Goal: Task Accomplishment & Management: Manage account settings

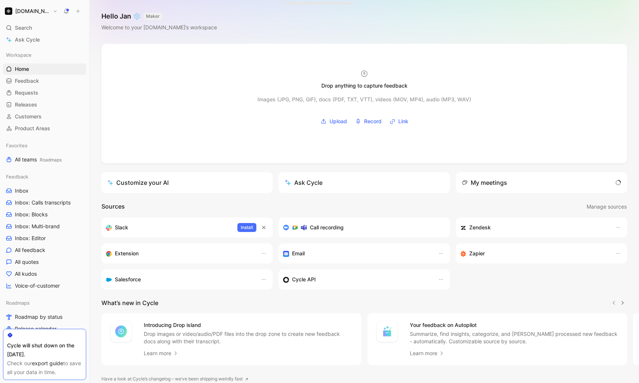
click at [25, 12] on h1 "[DOMAIN_NAME]" at bounding box center [32, 11] width 35 height 7
click at [38, 48] on div "Account settings" at bounding box center [50, 48] width 91 height 12
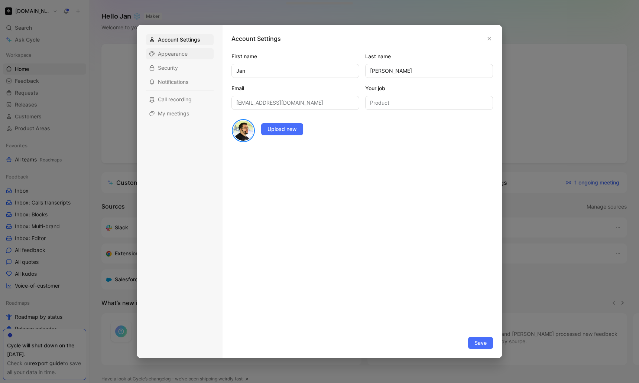
click at [187, 56] on div "Appearance" at bounding box center [180, 53] width 68 height 11
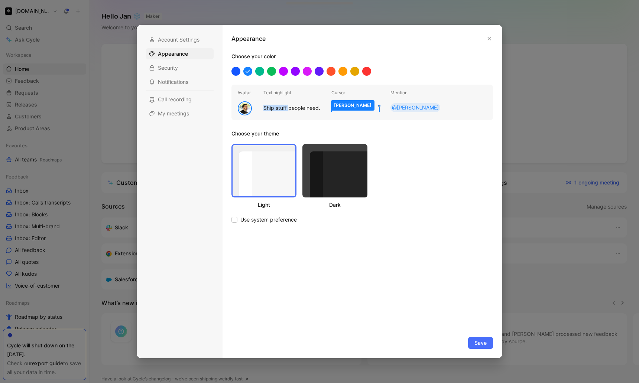
click at [121, 116] on div at bounding box center [319, 191] width 639 height 383
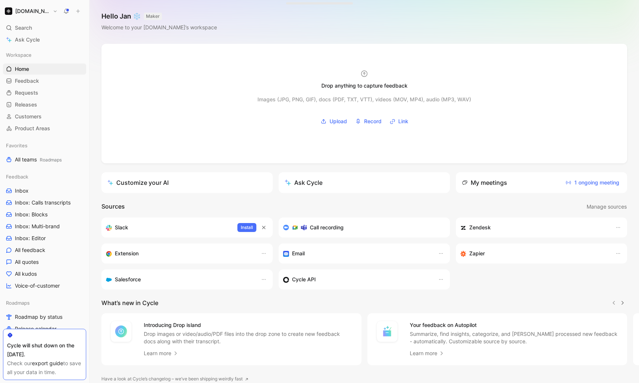
click at [30, 12] on h1 "[DOMAIN_NAME]" at bounding box center [32, 11] width 35 height 7
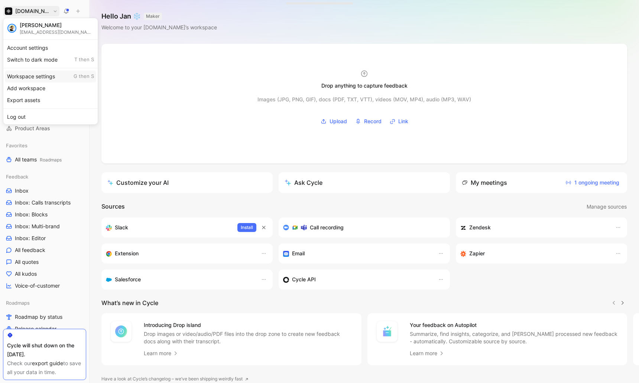
click at [37, 77] on div "Workspace settings G then S" at bounding box center [50, 77] width 91 height 12
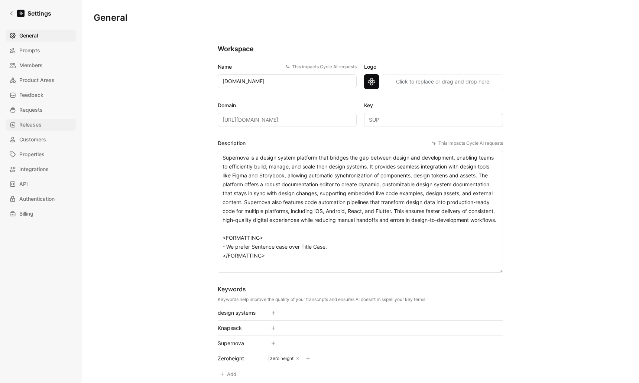
click at [53, 126] on link "Releases" at bounding box center [41, 125] width 70 height 12
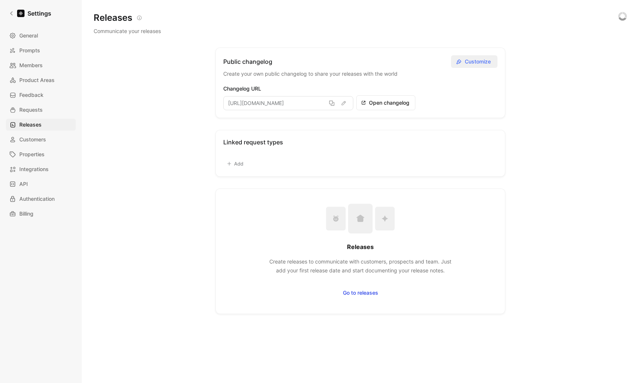
click at [483, 63] on span "Customize" at bounding box center [479, 61] width 28 height 9
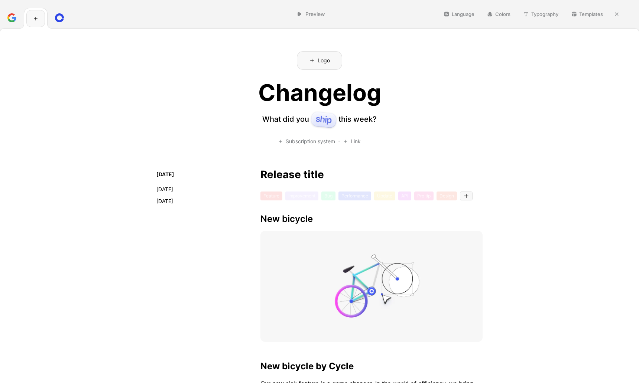
click at [462, 16] on button "Language" at bounding box center [459, 14] width 38 height 10
click at [584, 14] on button "Templates" at bounding box center [587, 14] width 39 height 10
click at [573, 50] on span "Loops" at bounding box center [575, 51] width 15 height 6
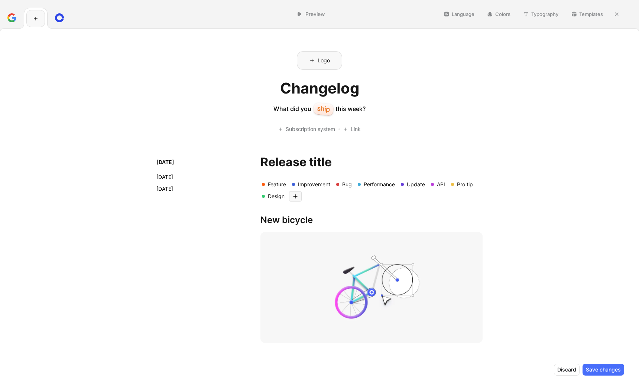
click at [584, 13] on button "Templates" at bounding box center [587, 14] width 39 height 10
click at [579, 74] on span "June" at bounding box center [574, 74] width 12 height 6
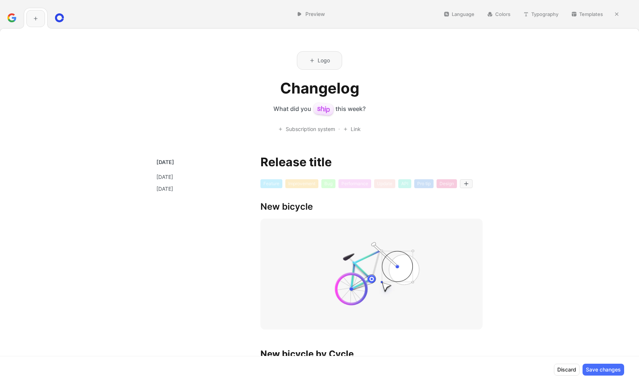
click at [582, 14] on button "Templates" at bounding box center [587, 14] width 39 height 10
click at [576, 39] on span "Fey" at bounding box center [572, 40] width 9 height 6
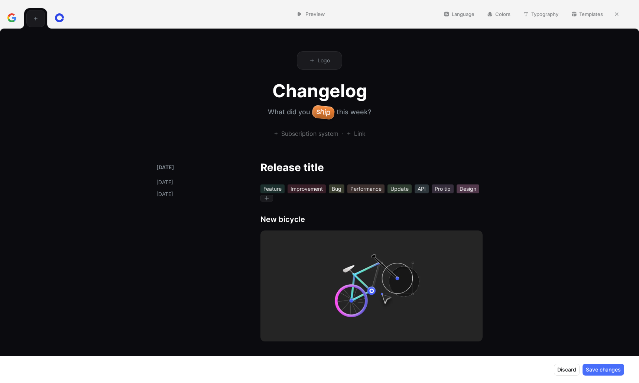
click at [586, 14] on button "Templates" at bounding box center [587, 14] width 39 height 10
click at [596, 13] on button "Templates" at bounding box center [587, 14] width 39 height 10
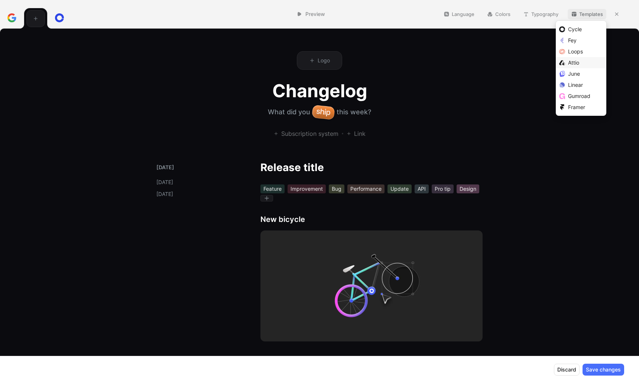
click at [577, 65] on span "Attio" at bounding box center [573, 62] width 11 height 6
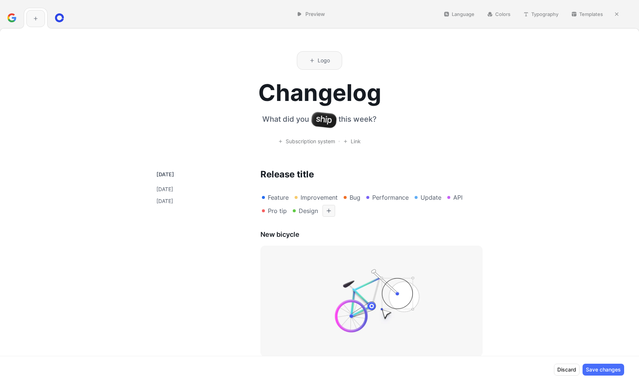
click at [583, 13] on button "Templates" at bounding box center [587, 14] width 39 height 10
click at [580, 84] on span "Linear" at bounding box center [575, 85] width 15 height 6
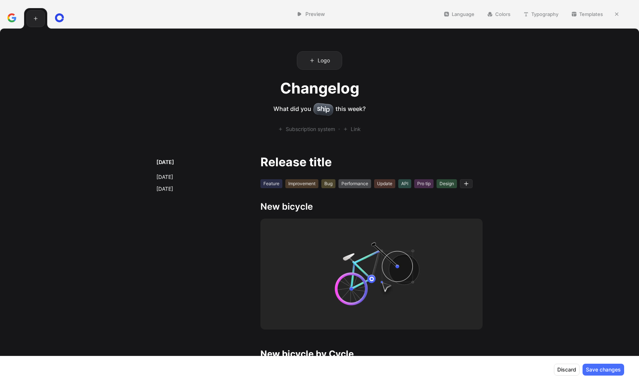
click at [597, 12] on button "Templates" at bounding box center [587, 14] width 39 height 10
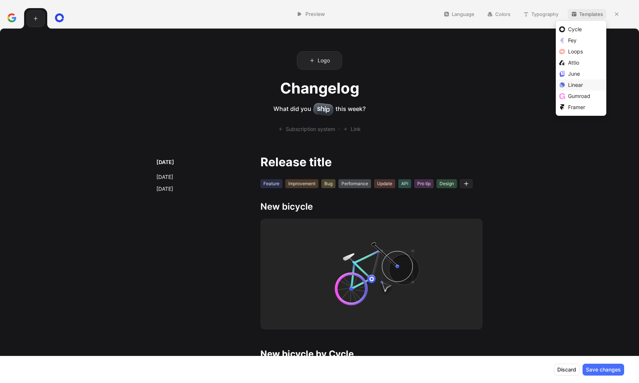
click at [574, 85] on span "Linear" at bounding box center [575, 85] width 15 height 6
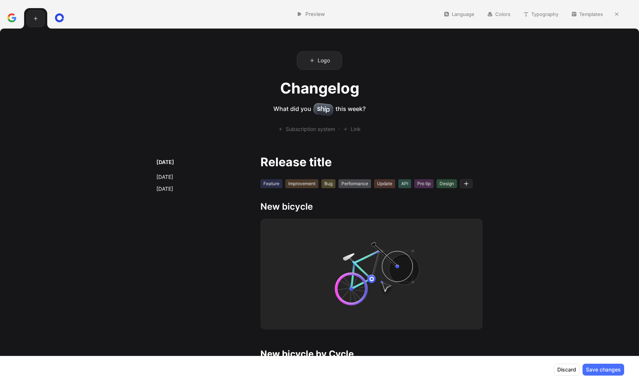
click at [578, 15] on button "Templates" at bounding box center [587, 14] width 39 height 10
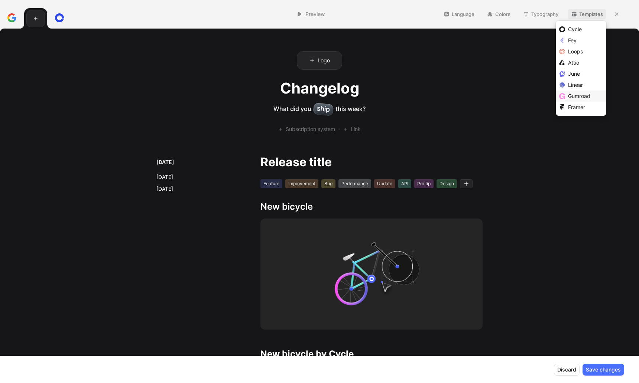
click at [578, 95] on span "Gumroad" at bounding box center [579, 96] width 22 height 6
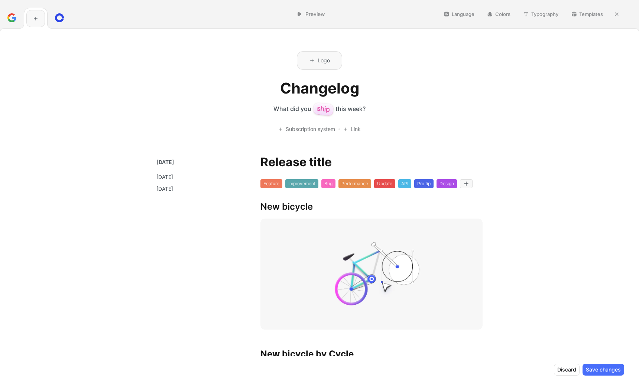
click at [590, 13] on button "Templates" at bounding box center [587, 14] width 39 height 10
click at [586, 108] on div "Framer" at bounding box center [585, 107] width 35 height 9
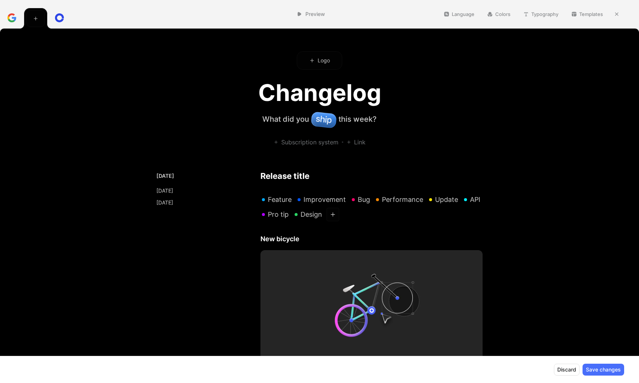
click at [464, 13] on button "Language" at bounding box center [459, 14] width 38 height 10
click at [501, 13] on button "Colors" at bounding box center [499, 14] width 30 height 10
click at [587, 17] on button "Templates" at bounding box center [587, 14] width 39 height 10
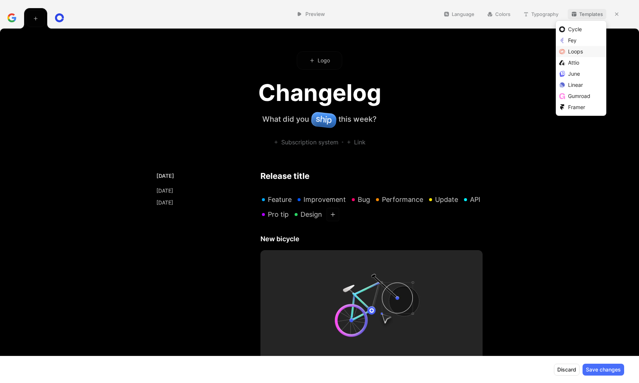
click at [574, 51] on span "Loops" at bounding box center [575, 51] width 15 height 6
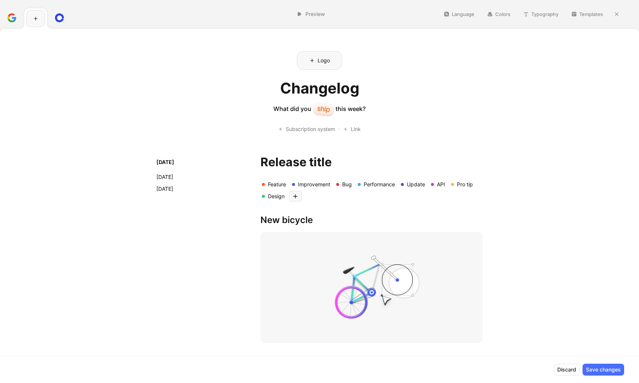
click at [500, 12] on button "Colors" at bounding box center [499, 14] width 30 height 10
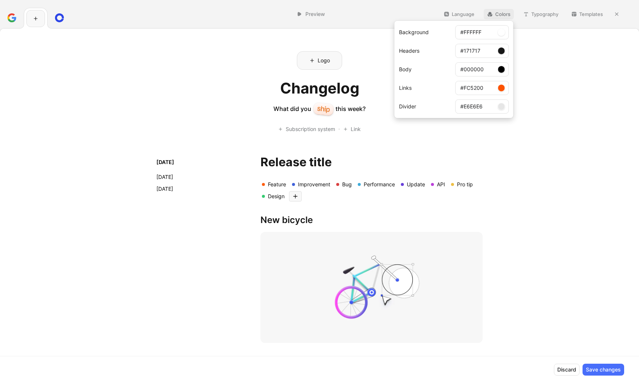
click at [501, 53] on div at bounding box center [501, 50] width 7 height 7
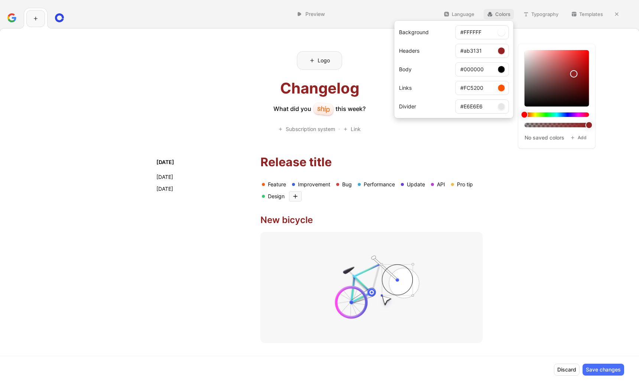
type input "#ab3232"
drag, startPoint x: 561, startPoint y: 85, endPoint x: 570, endPoint y: 68, distance: 18.8
click at [570, 68] on div at bounding box center [557, 78] width 65 height 56
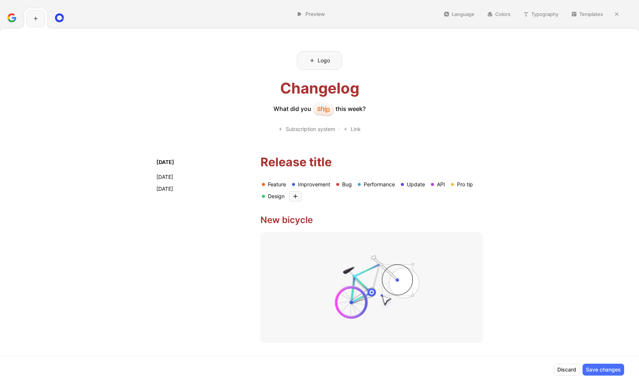
click at [545, 19] on div "Preview Language Colors Typography Templates" at bounding box center [319, 14] width 639 height 28
click at [545, 13] on button "Typography" at bounding box center [541, 14] width 42 height 10
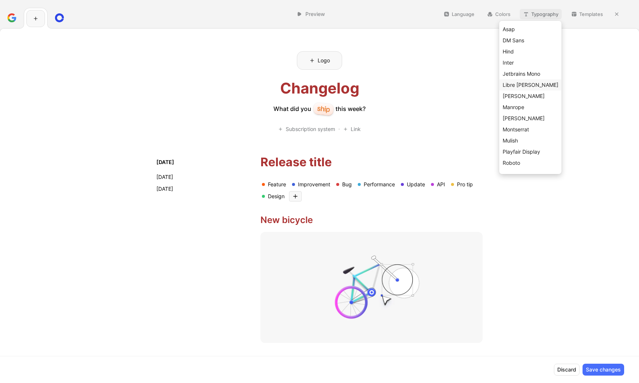
click at [534, 88] on span "Libre [PERSON_NAME]" at bounding box center [531, 85] width 56 height 6
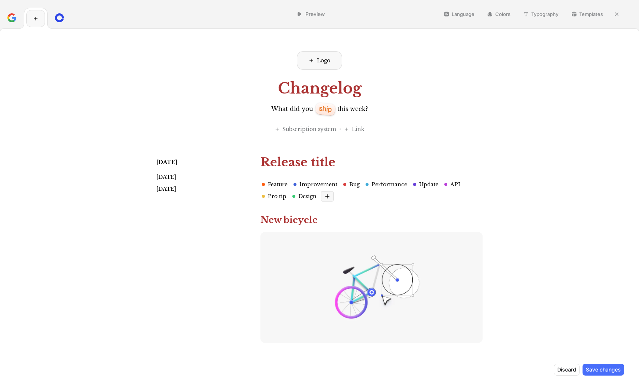
click at [36, 18] on use at bounding box center [35, 18] width 3 height 3
click at [63, 19] on icon at bounding box center [59, 17] width 9 height 9
click at [51, 19] on div at bounding box center [60, 17] width 24 height 21
click at [36, 19] on icon at bounding box center [35, 18] width 5 height 5
